Goal: Task Accomplishment & Management: Use online tool/utility

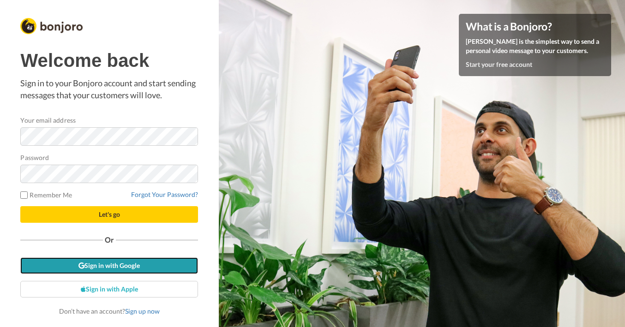
click at [121, 268] on link "Sign in with Google" at bounding box center [109, 266] width 178 height 17
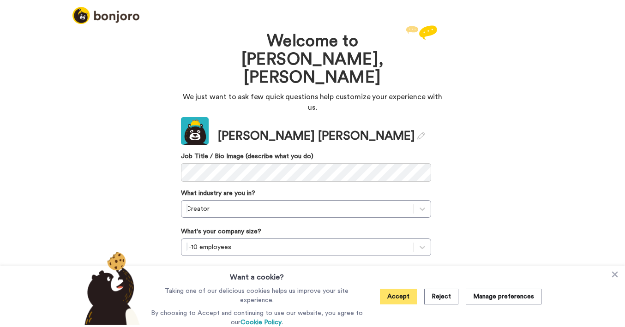
click at [407, 297] on button "Accept" at bounding box center [398, 297] width 37 height 16
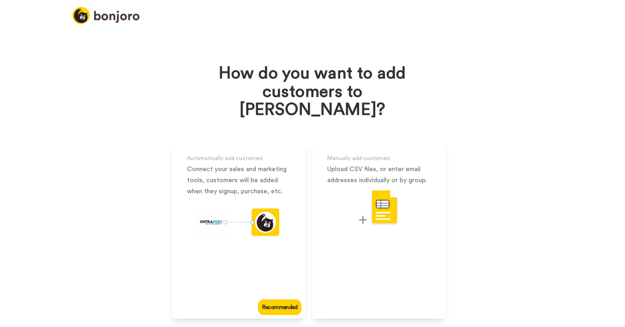
scroll to position [21, 0]
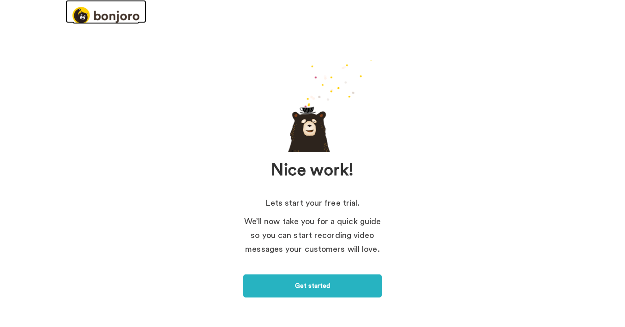
click at [120, 13] on img at bounding box center [106, 15] width 67 height 17
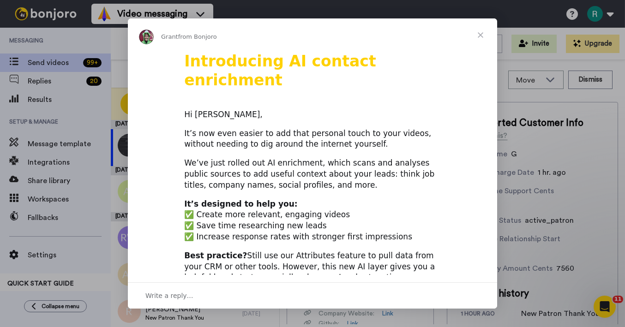
click at [482, 33] on span "Close" at bounding box center [480, 34] width 33 height 33
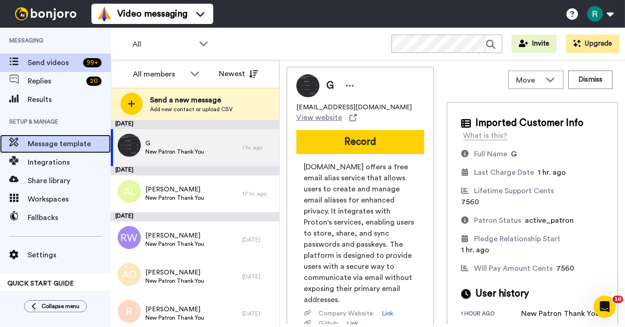
click at [64, 147] on span "Message template" at bounding box center [69, 144] width 83 height 11
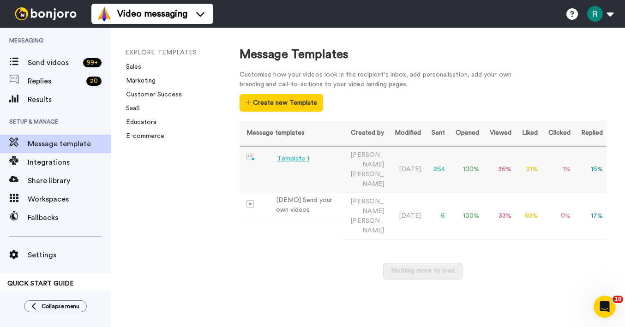
click at [333, 162] on td "Template 1" at bounding box center [291, 159] width 102 height 25
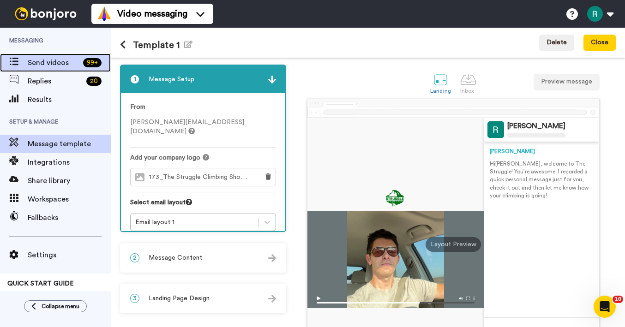
click at [56, 62] on span "Send videos" at bounding box center [54, 62] width 52 height 11
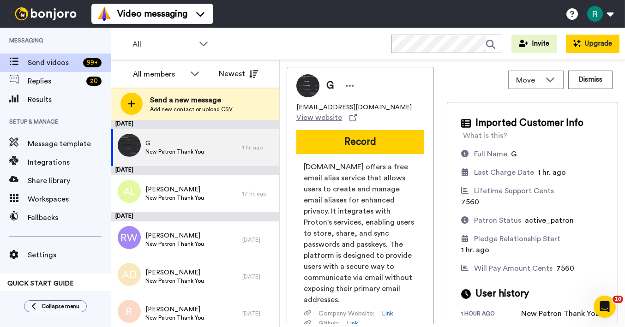
click at [595, 41] on button "Upgrade" at bounding box center [593, 44] width 54 height 18
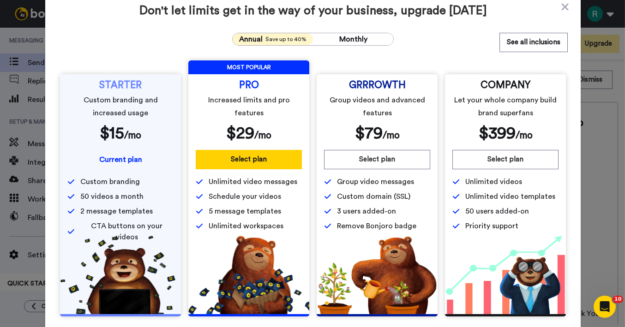
scroll to position [12, 0]
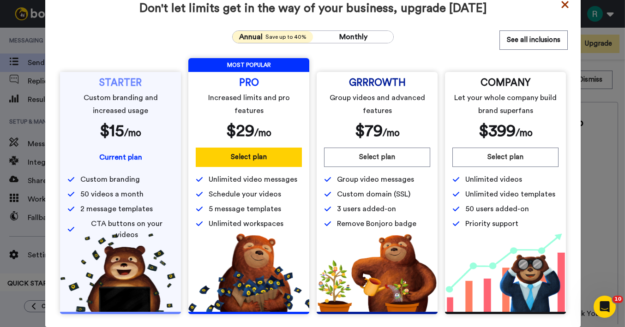
click at [565, 6] on icon at bounding box center [565, 4] width 9 height 11
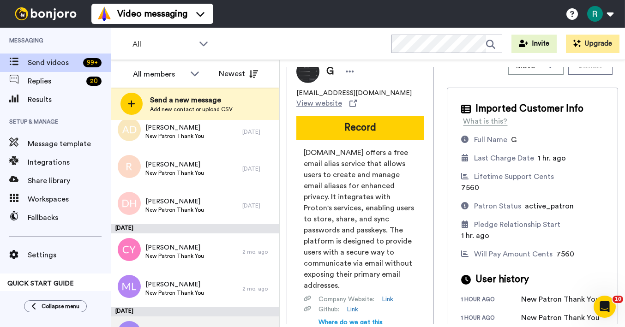
scroll to position [0, 0]
